Goal: Find specific page/section: Find specific page/section

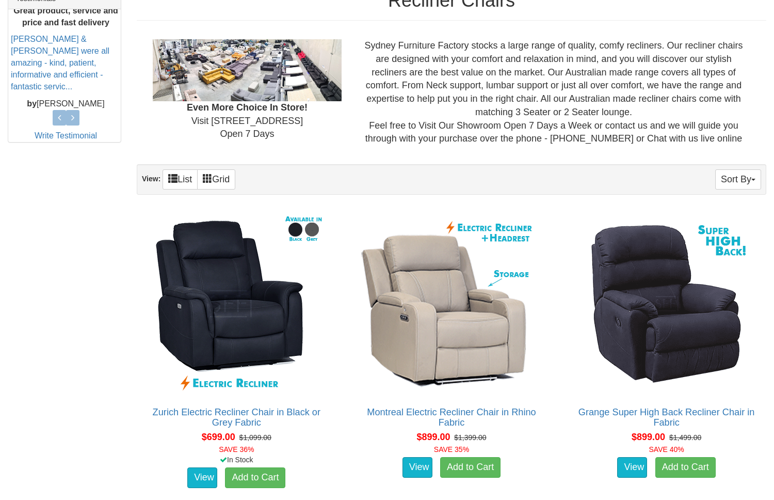
scroll to position [451, 0]
click at [175, 174] on span at bounding box center [172, 177] width 9 height 9
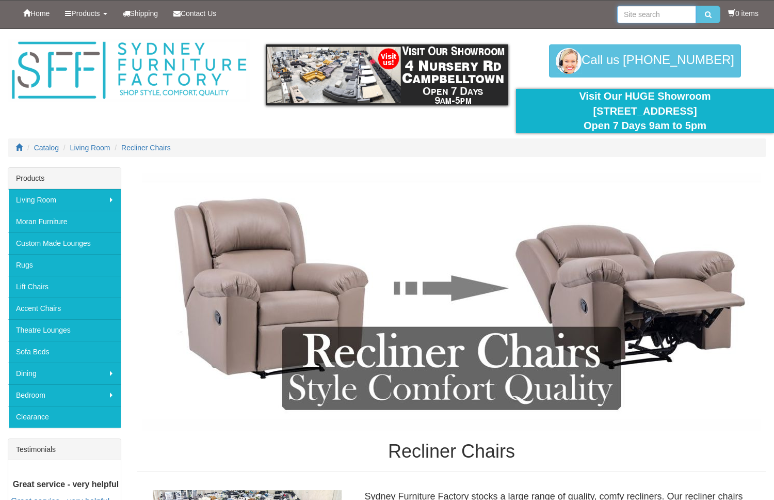
click at [623, 13] on input "search" at bounding box center [656, 15] width 79 height 18
type input "moran"
click at [706, 14] on button "submit" at bounding box center [708, 15] width 24 height 18
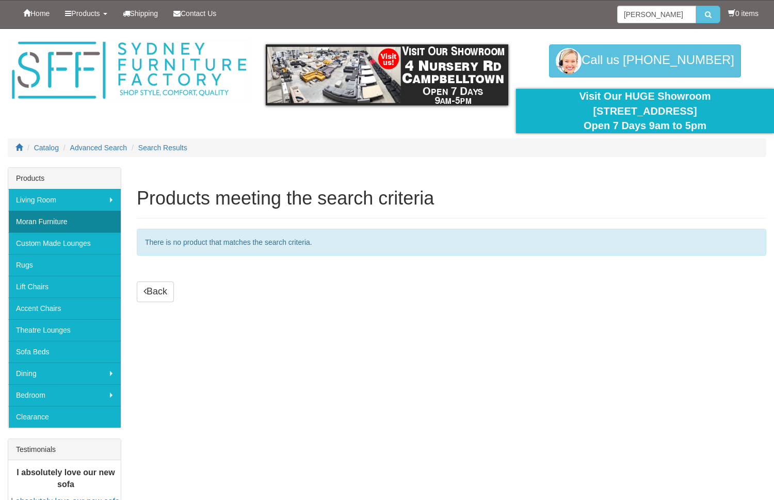
click at [42, 220] on link "Moran Furniture" at bounding box center [64, 222] width 113 height 22
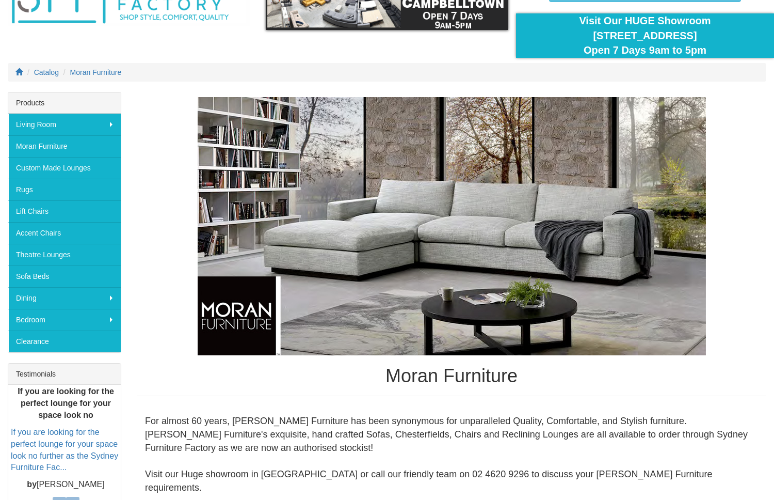
scroll to position [75, 0]
